Goal: Task Accomplishment & Management: Complete application form

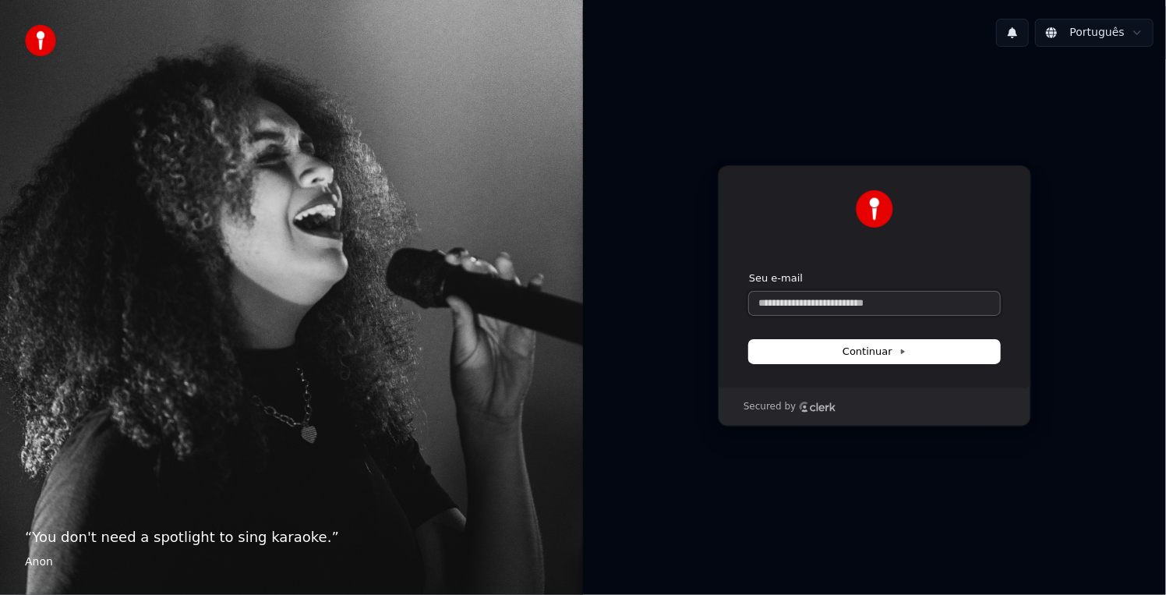
click at [838, 301] on input "Seu e-mail" at bounding box center [874, 302] width 251 height 23
